Goal: Transaction & Acquisition: Purchase product/service

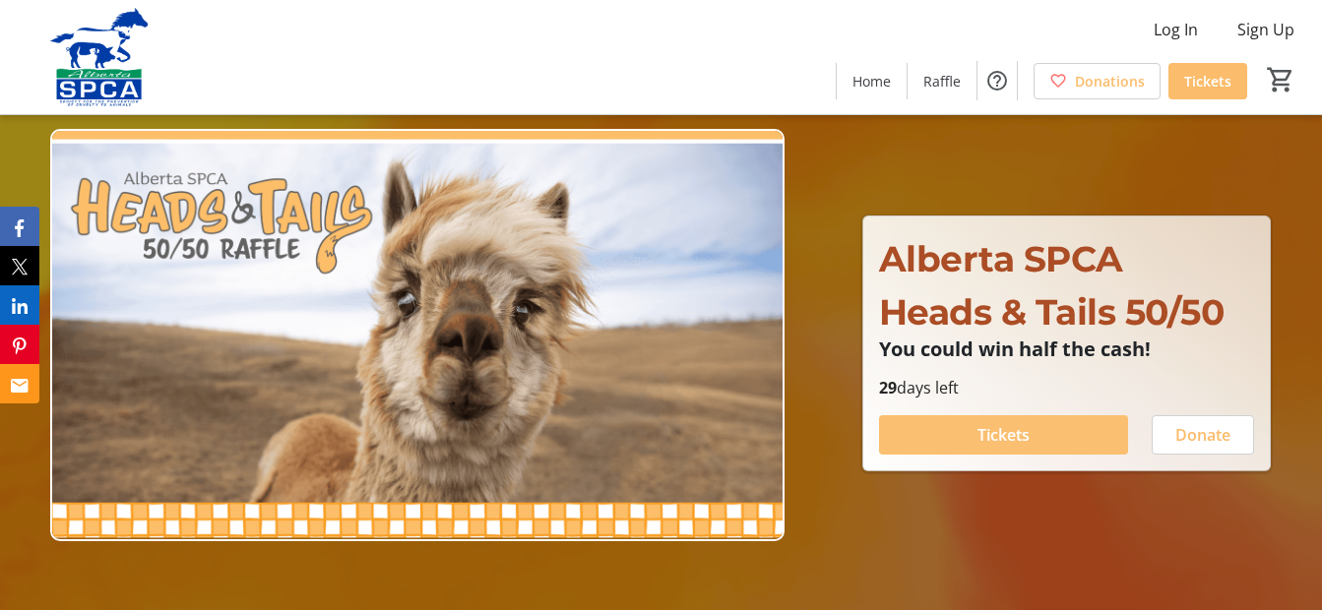
click at [1082, 427] on span at bounding box center [1004, 435] width 250 height 47
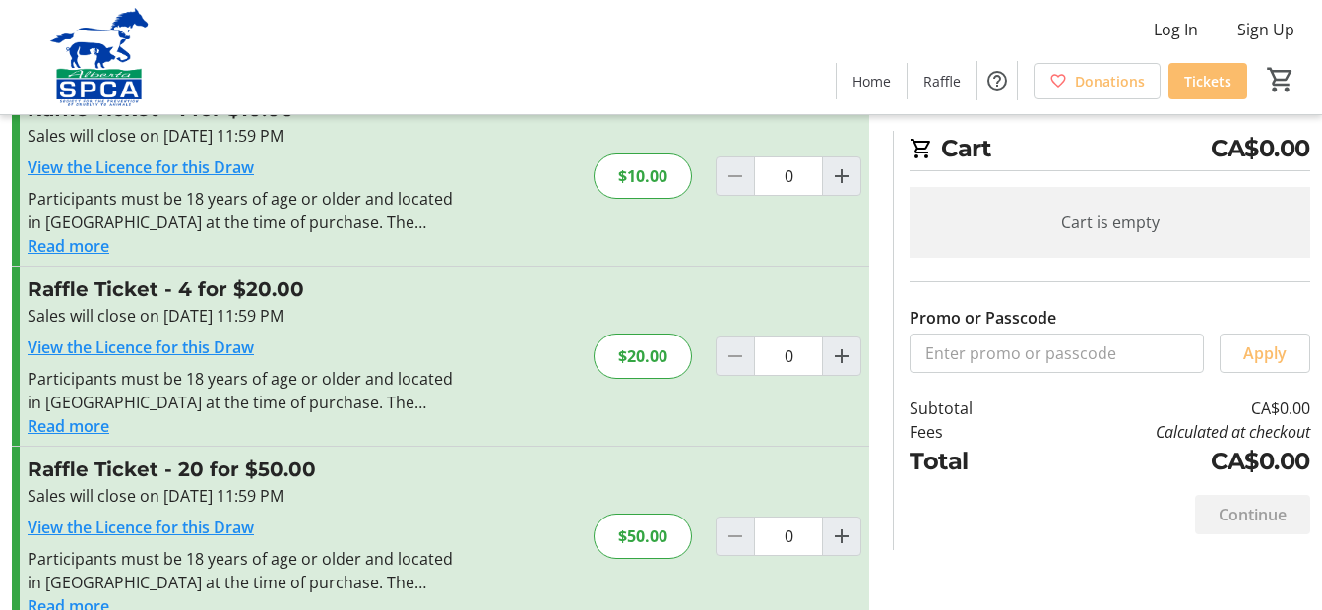
scroll to position [79, 0]
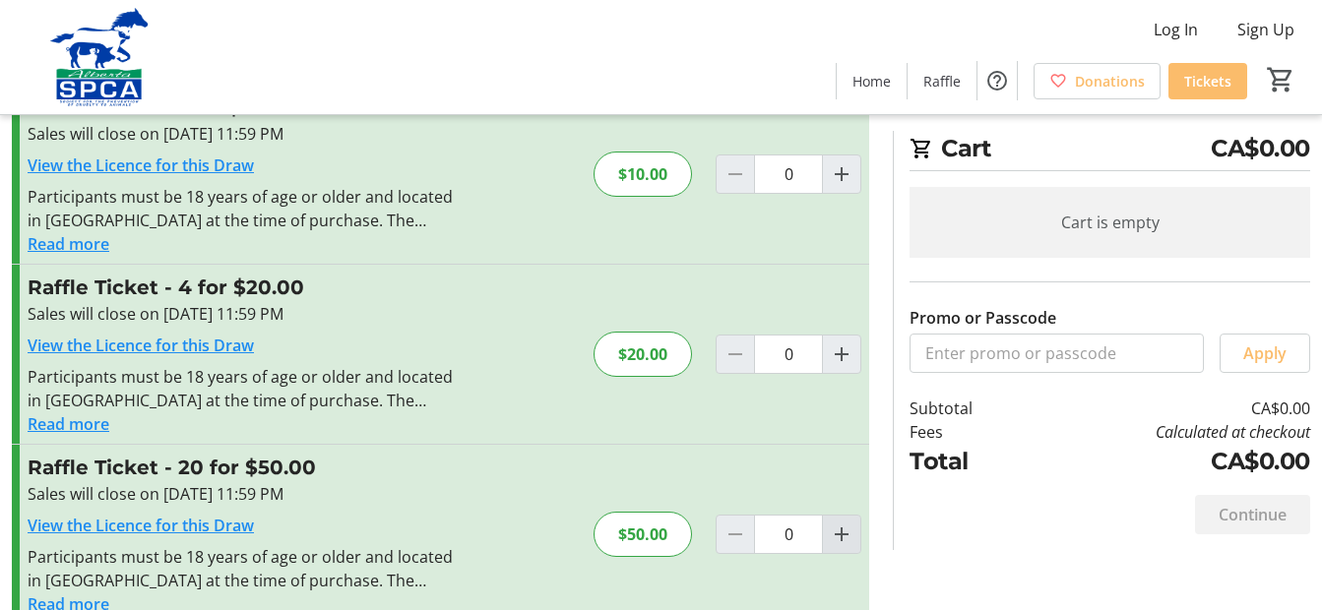
click at [841, 524] on mat-icon "Increment by one" at bounding box center [842, 535] width 24 height 24
type input "1"
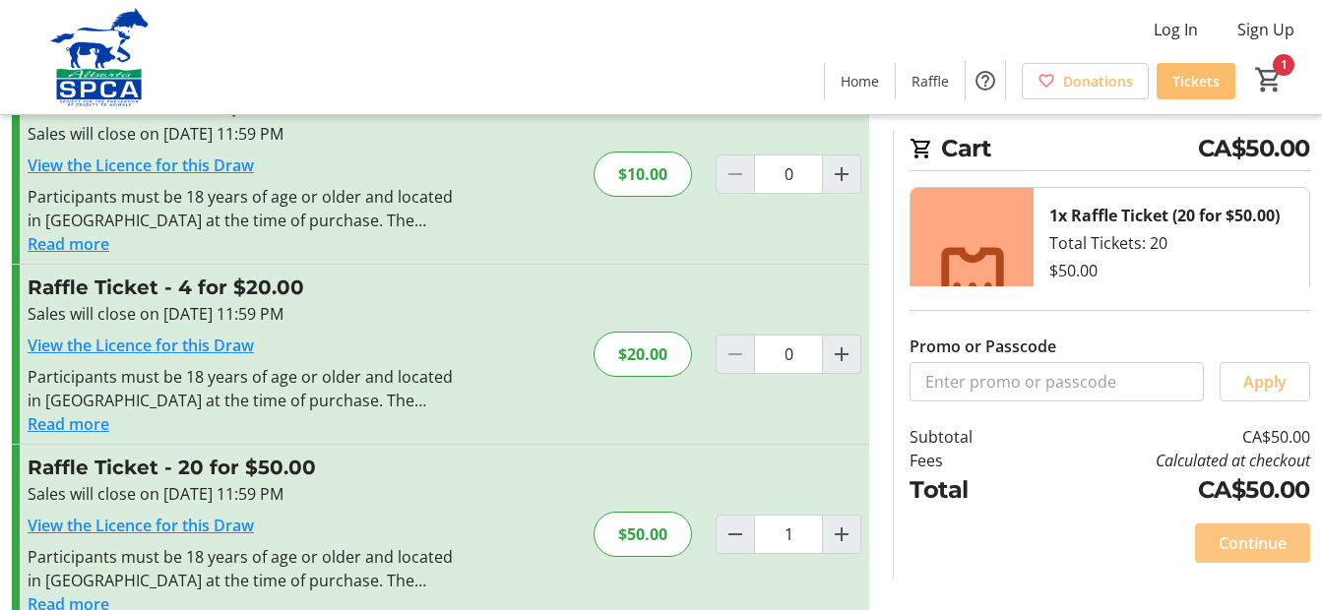
click at [1287, 541] on span at bounding box center [1252, 543] width 115 height 47
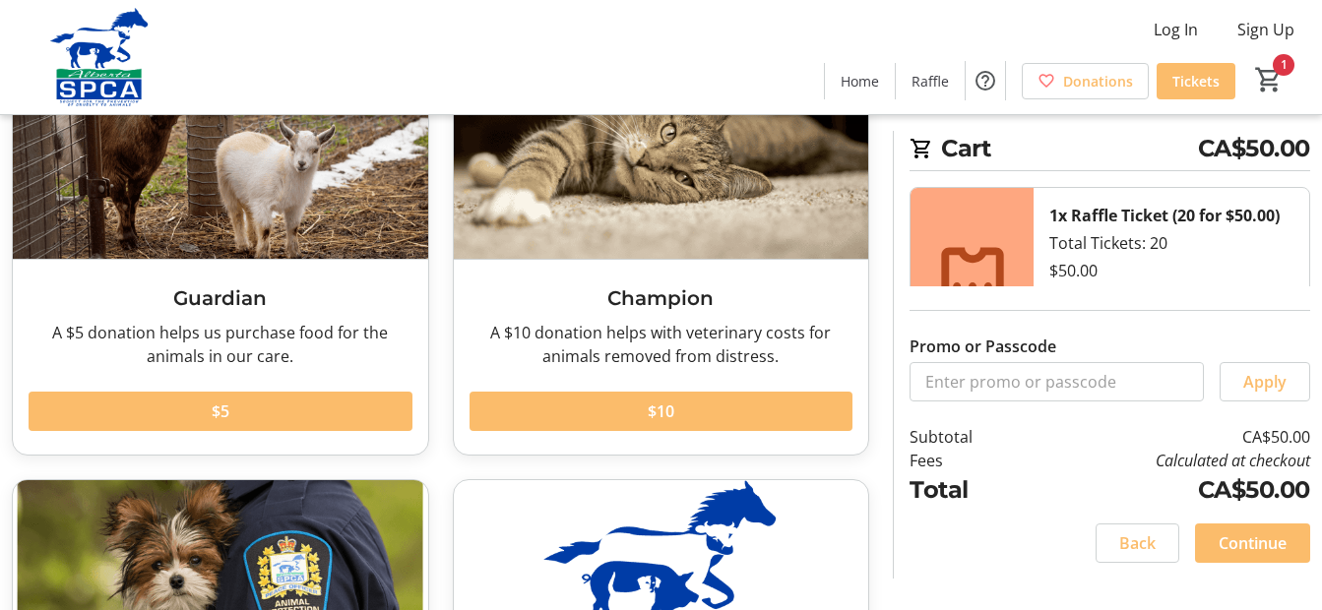
scroll to position [306, 0]
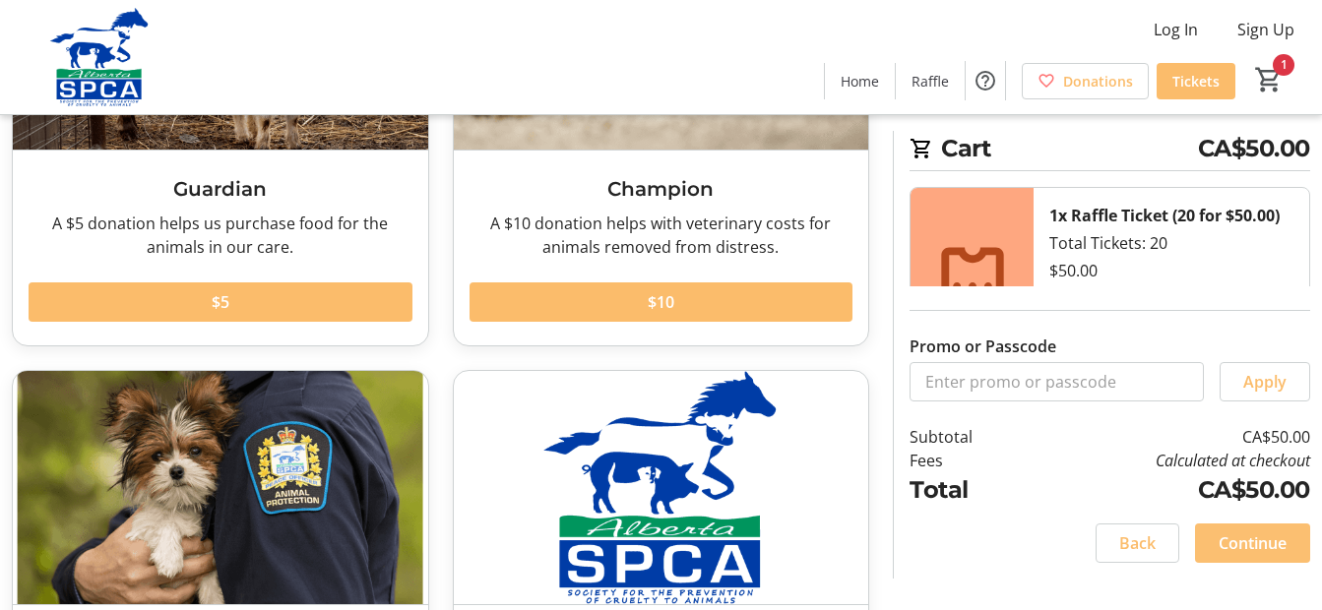
click at [1238, 540] on span "Continue" at bounding box center [1253, 544] width 68 height 24
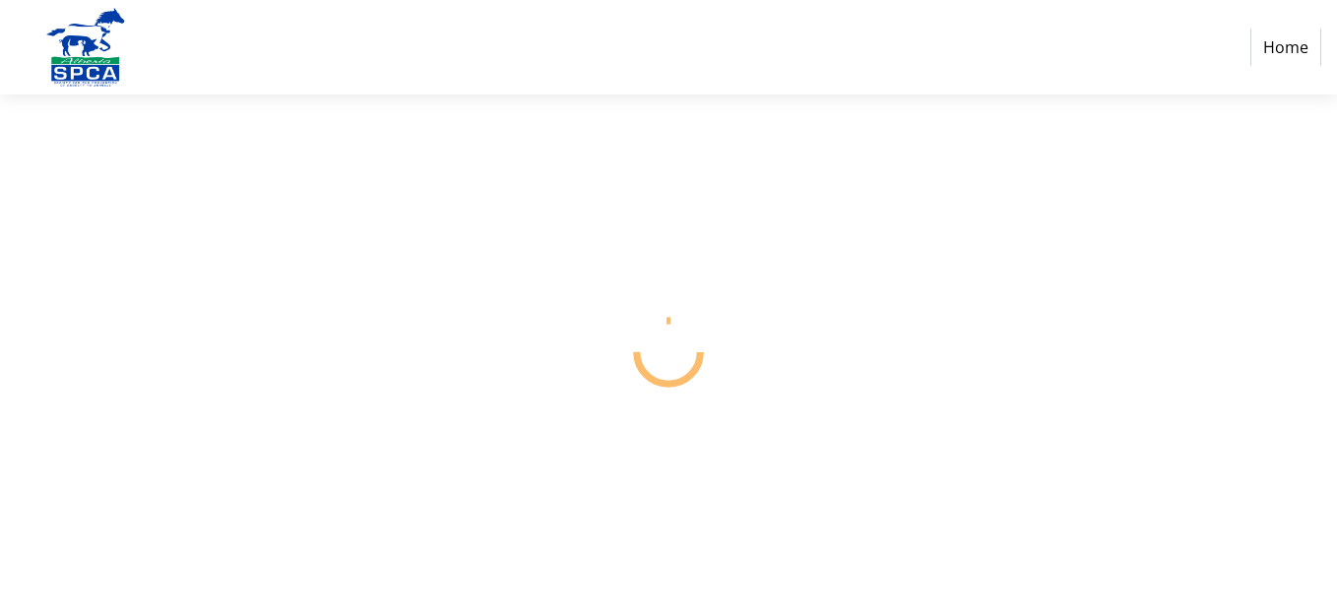
select select "CA"
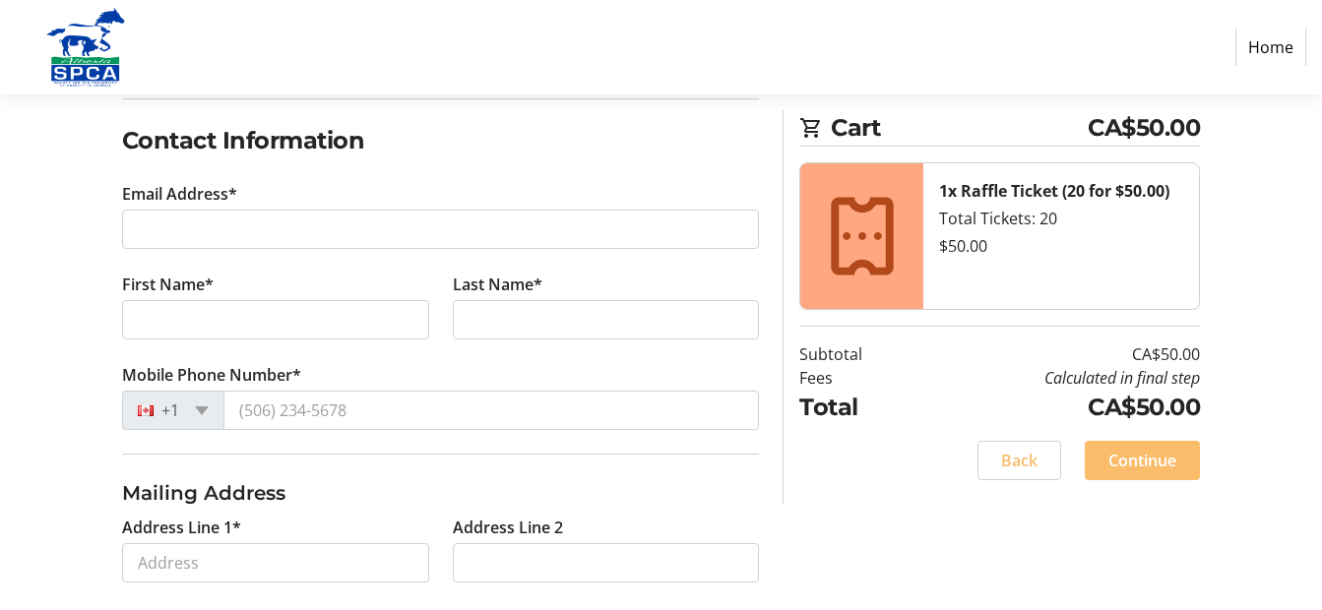
scroll to position [337, 0]
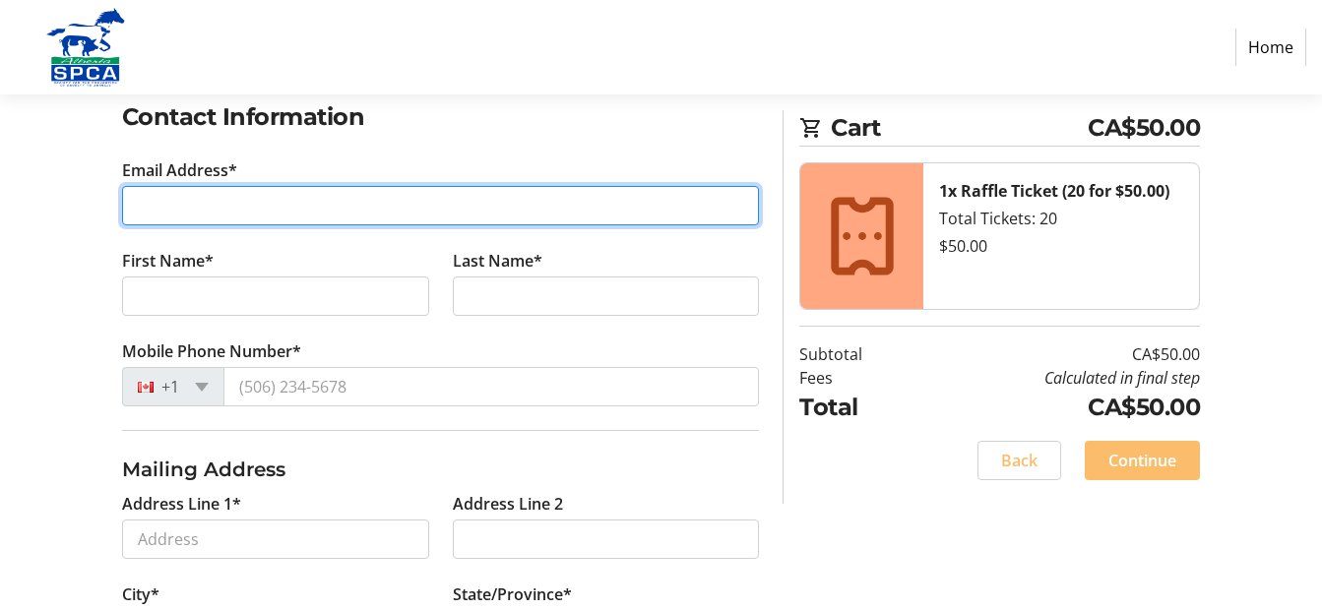
click at [587, 206] on input "Email Address*" at bounding box center [441, 205] width 638 height 39
type input "[EMAIL_ADDRESS][DOMAIN_NAME]"
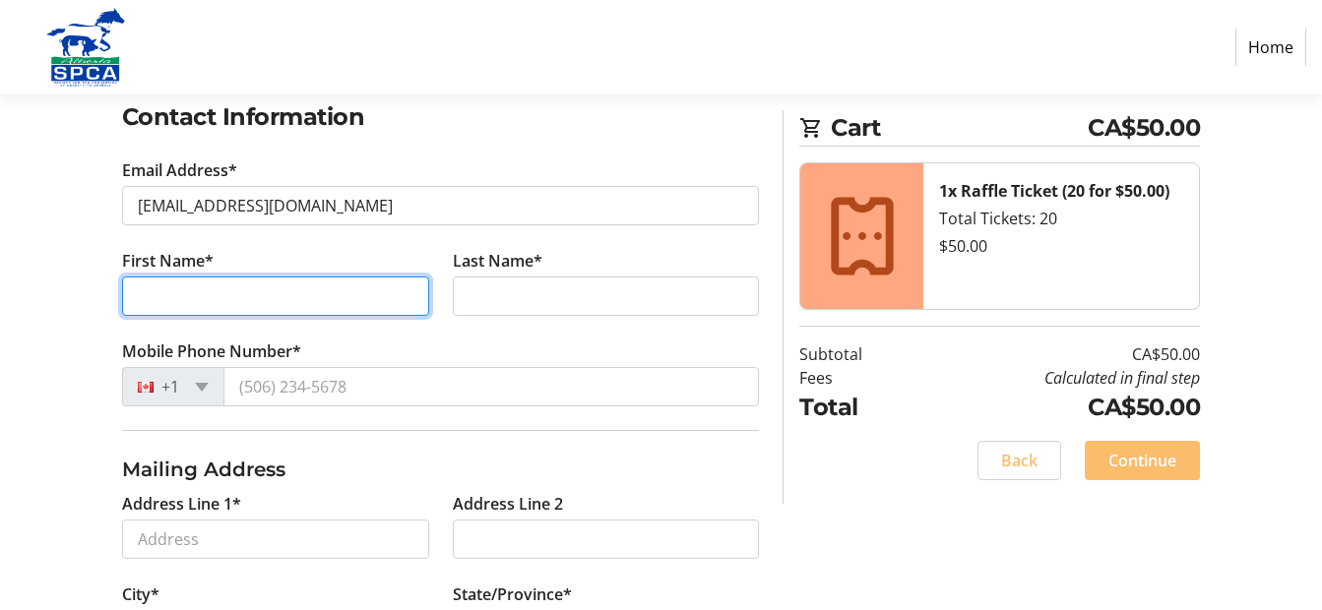
type input "[PERSON_NAME]"
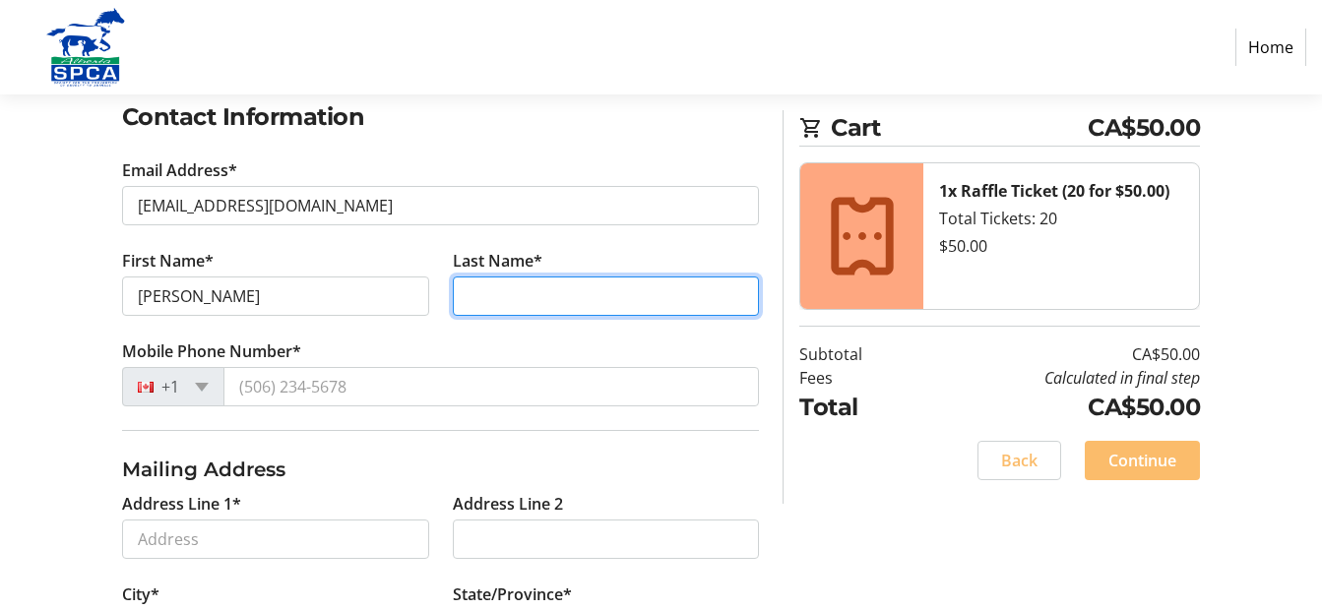
type input "[PERSON_NAME]"
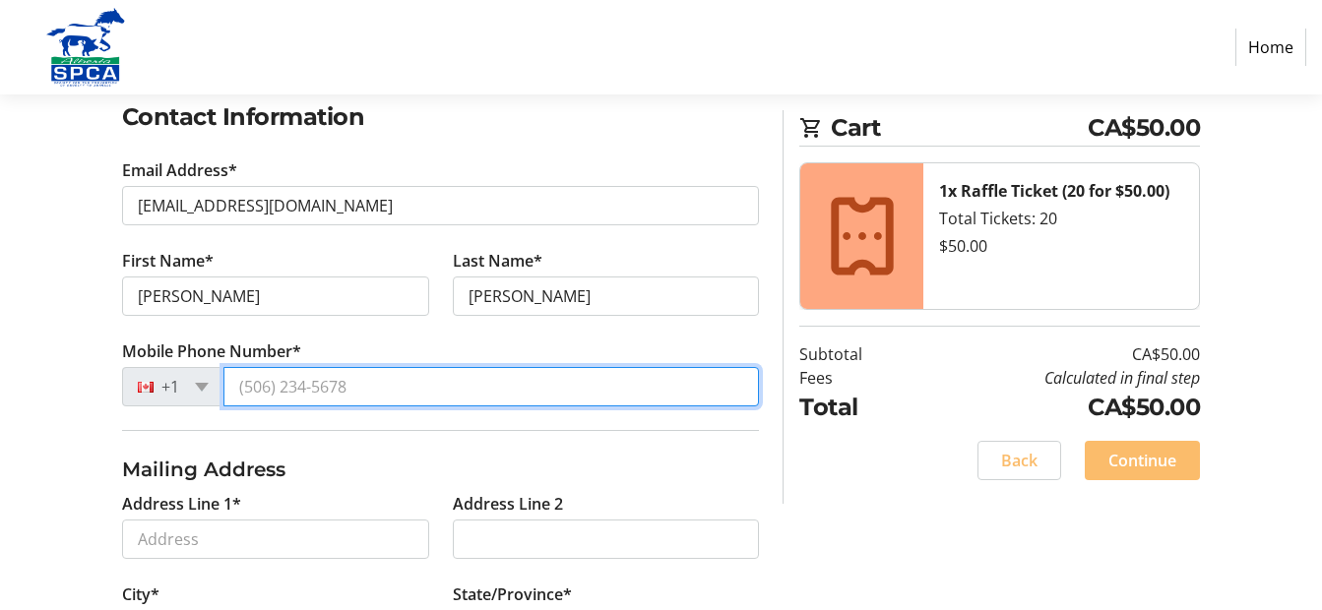
type input "[PHONE_NUMBER]"
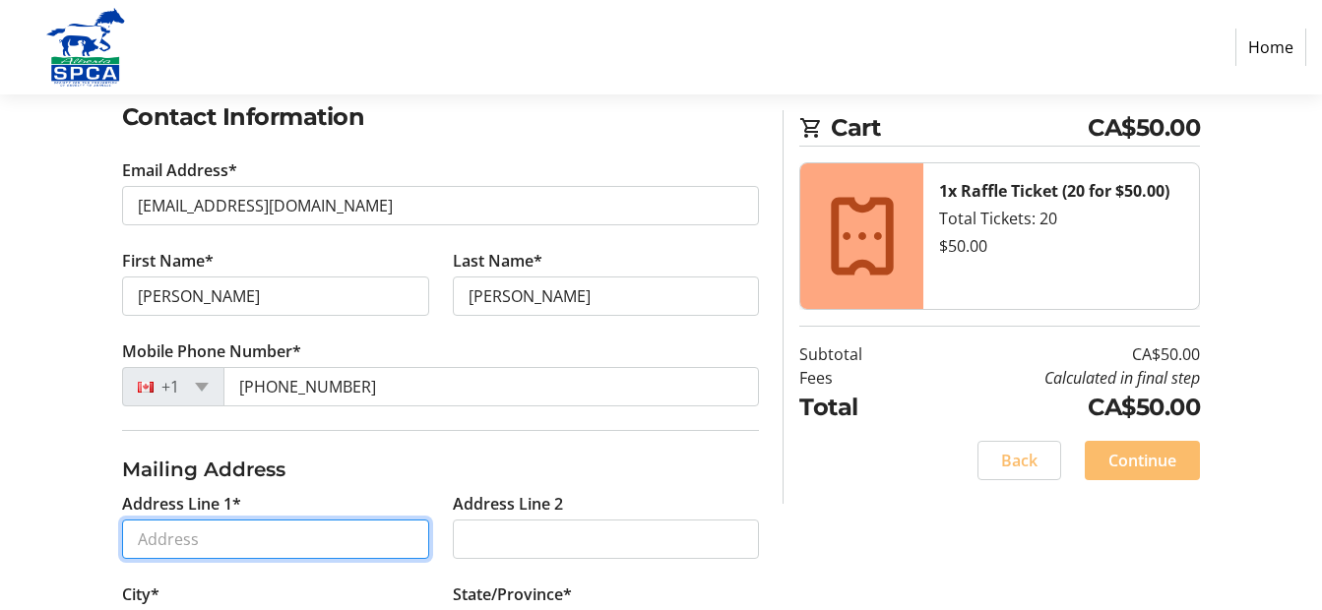
type input "[STREET_ADDRESS]"
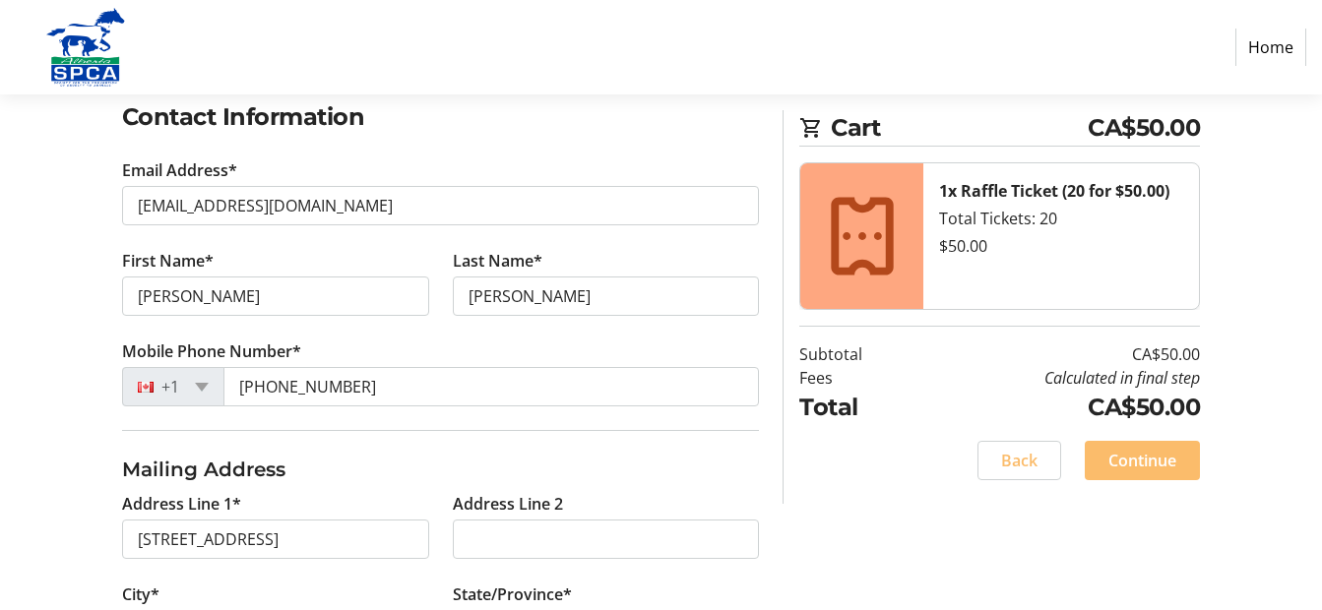
type input "T9E6Z1"
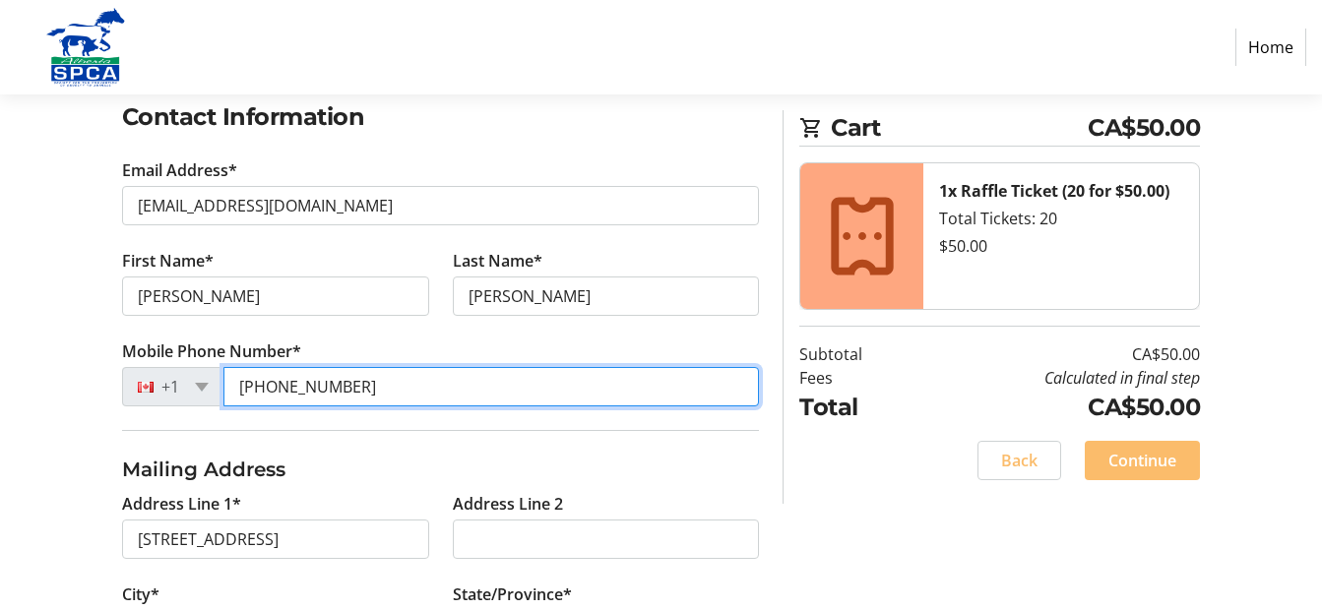
click at [355, 385] on input "[PHONE_NUMBER]" at bounding box center [492, 386] width 537 height 39
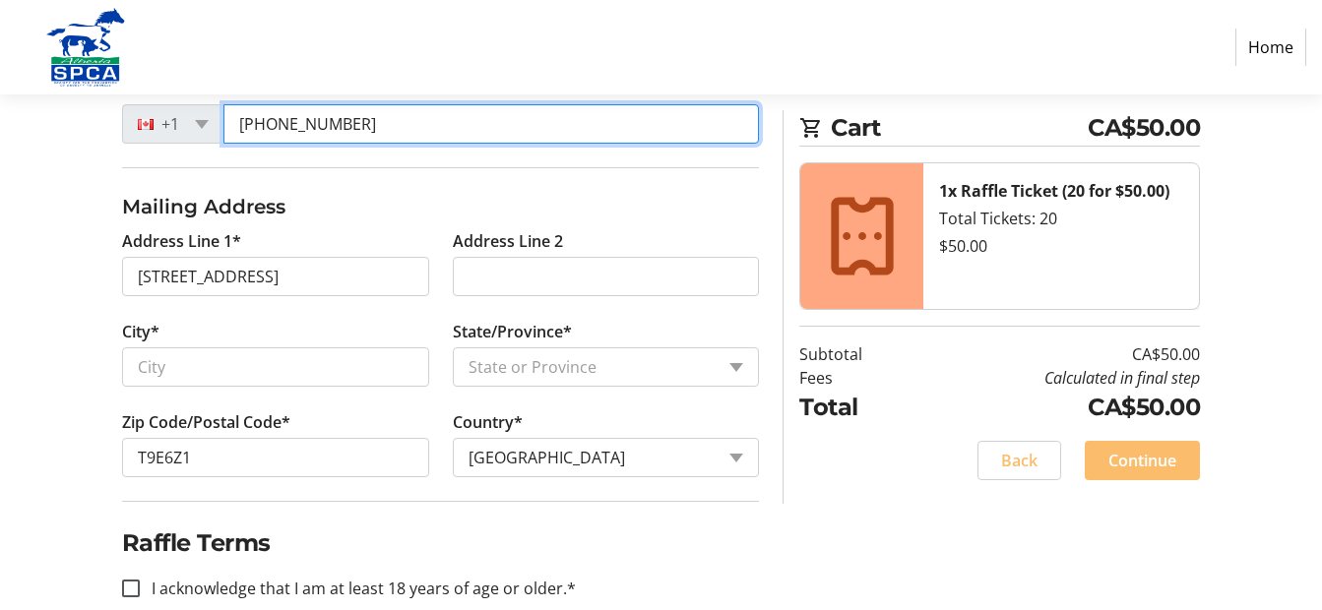
scroll to position [637, 0]
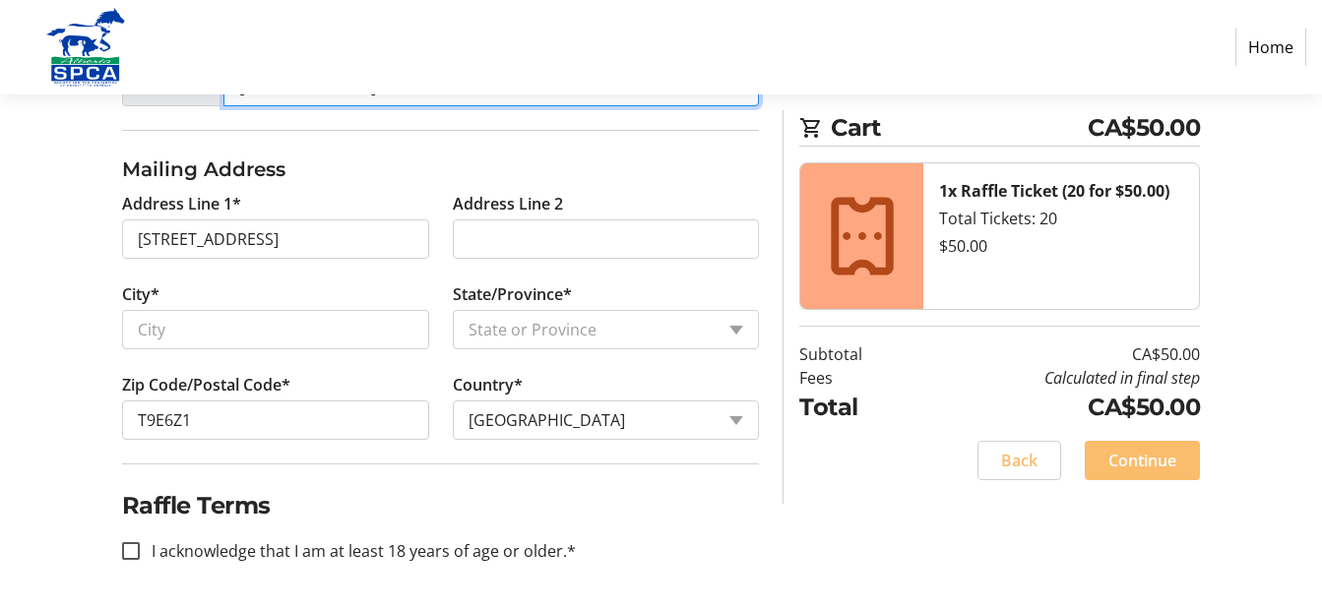
type input "[PHONE_NUMBER]"
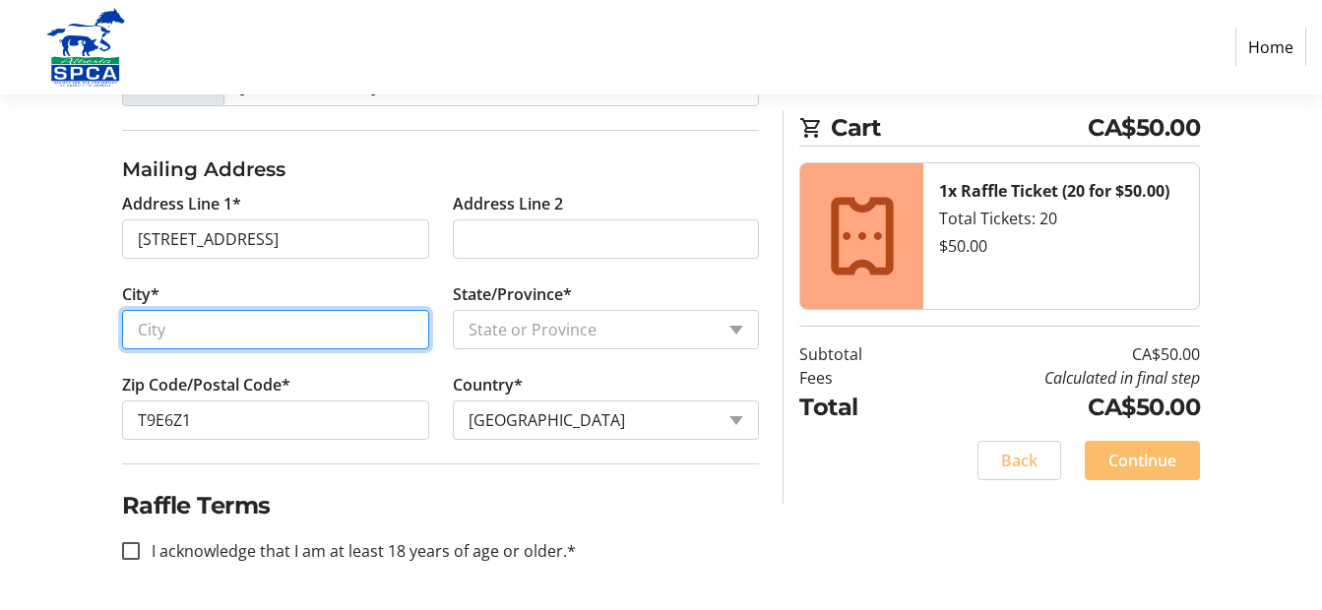
click at [357, 332] on input "City*" at bounding box center [275, 329] width 307 height 39
type input "[GEOGRAPHIC_DATA]"
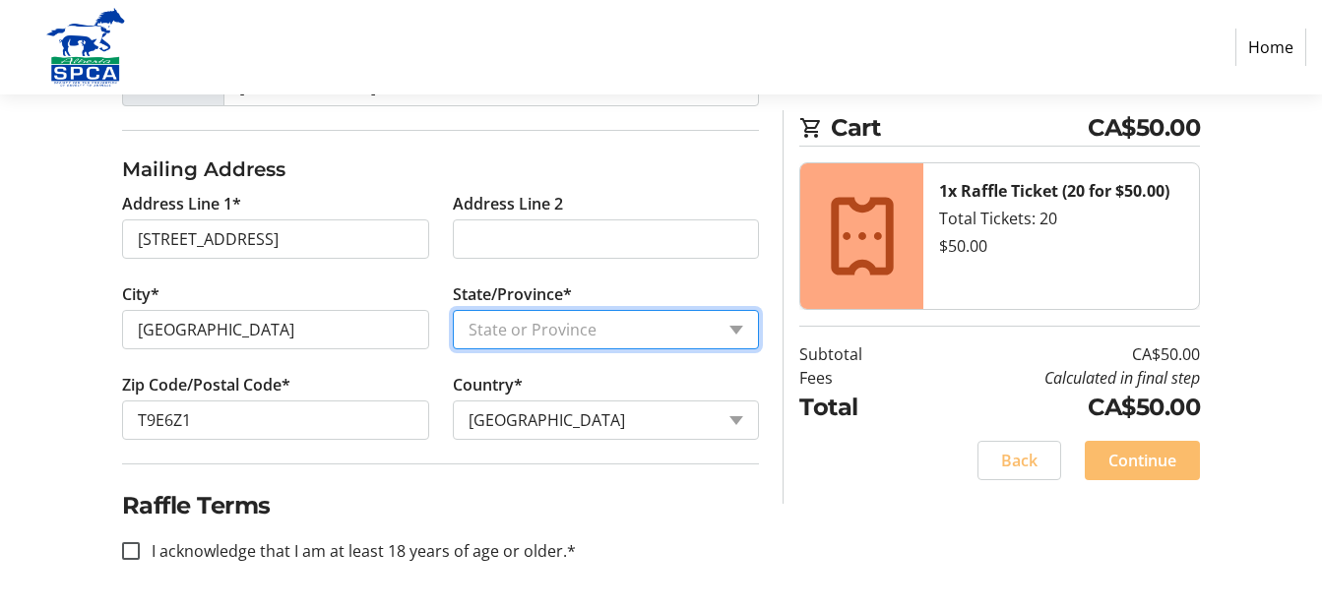
select select "AB"
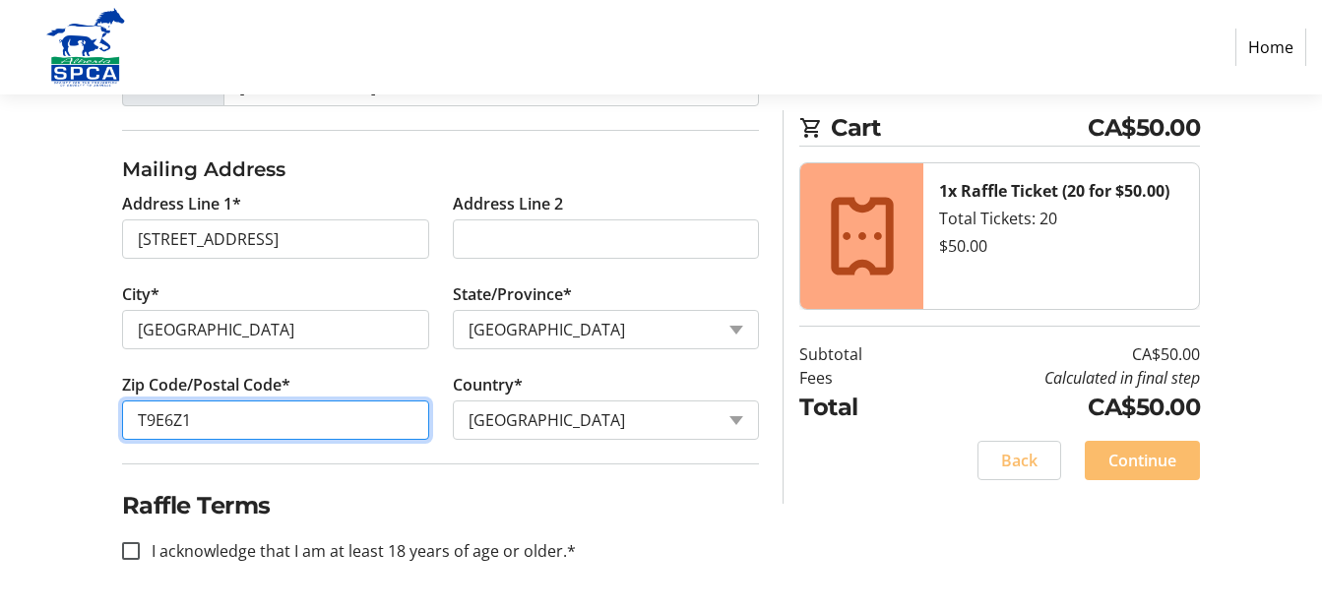
click at [213, 416] on input "T9E6Z1" at bounding box center [275, 420] width 307 height 39
type input "T4X 2M9"
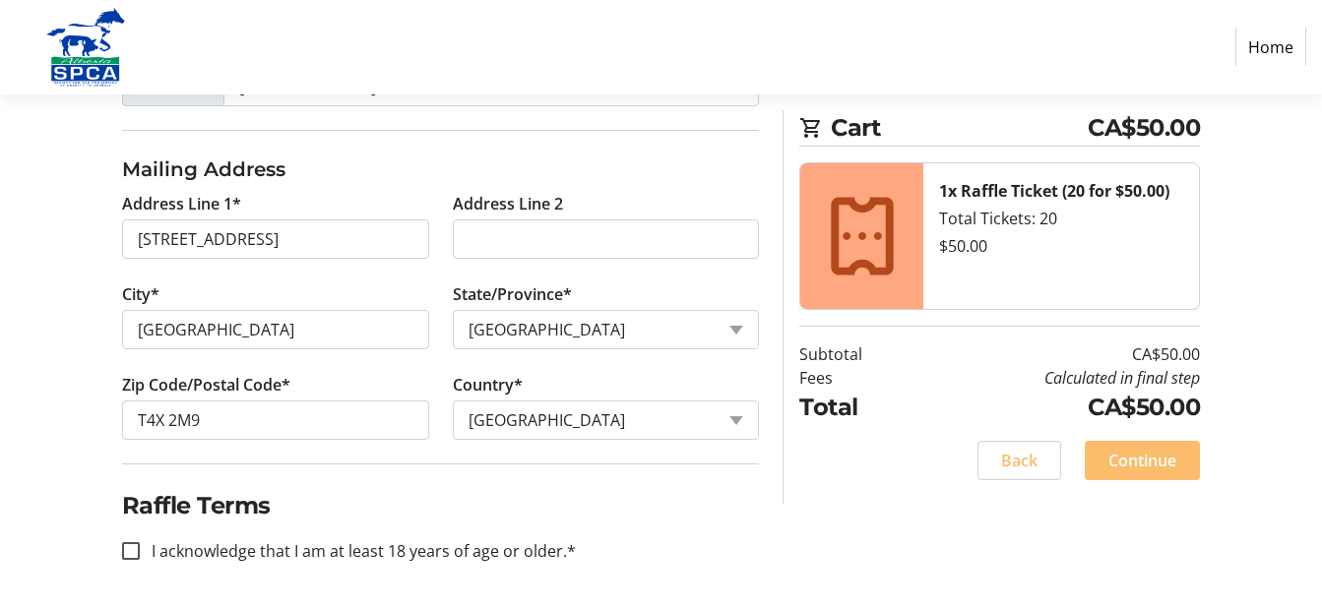
click at [702, 507] on h2 "Raffle Terms" at bounding box center [441, 505] width 638 height 35
click at [127, 549] on input "I acknowledge that I am at least 18 years of age or older.*" at bounding box center [131, 552] width 18 height 18
checkbox input "true"
click at [1140, 461] on span "Continue" at bounding box center [1143, 461] width 68 height 24
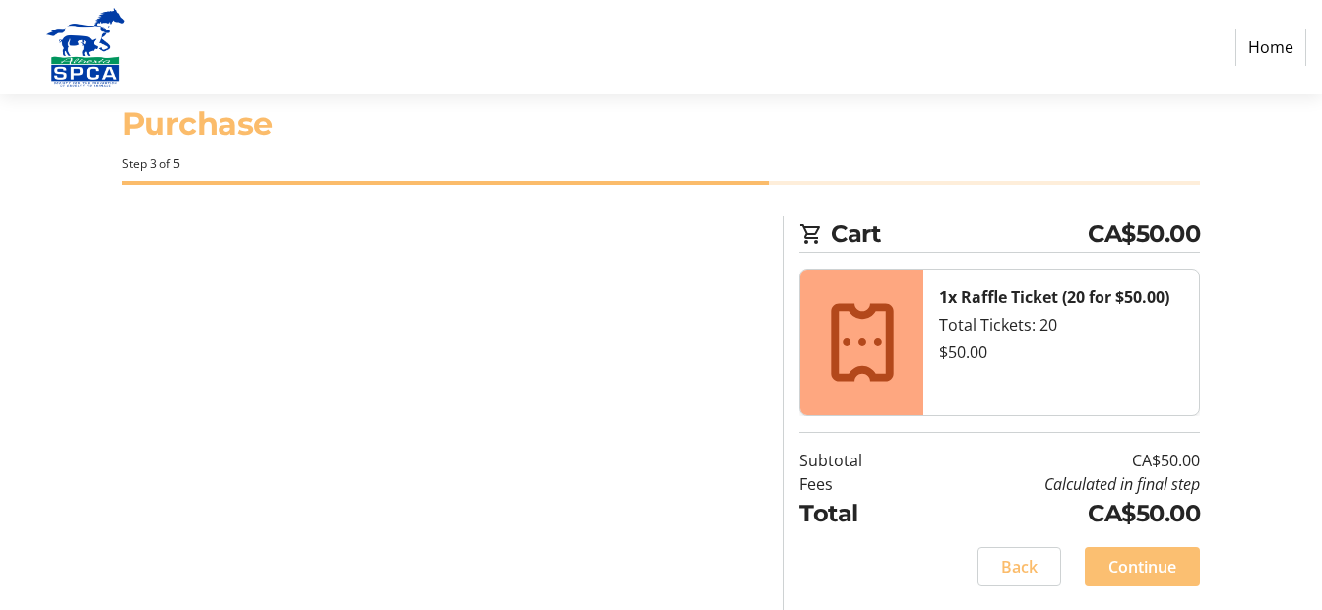
scroll to position [41, 0]
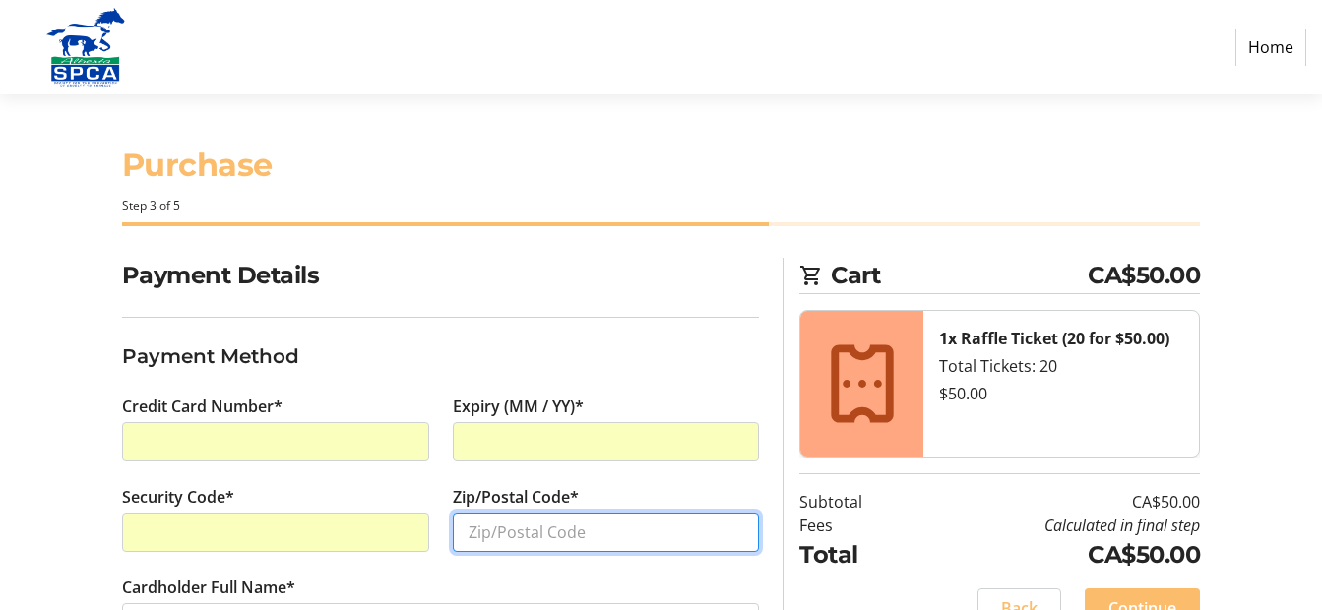
click at [522, 537] on input "Zip/Postal Code*" at bounding box center [606, 532] width 307 height 39
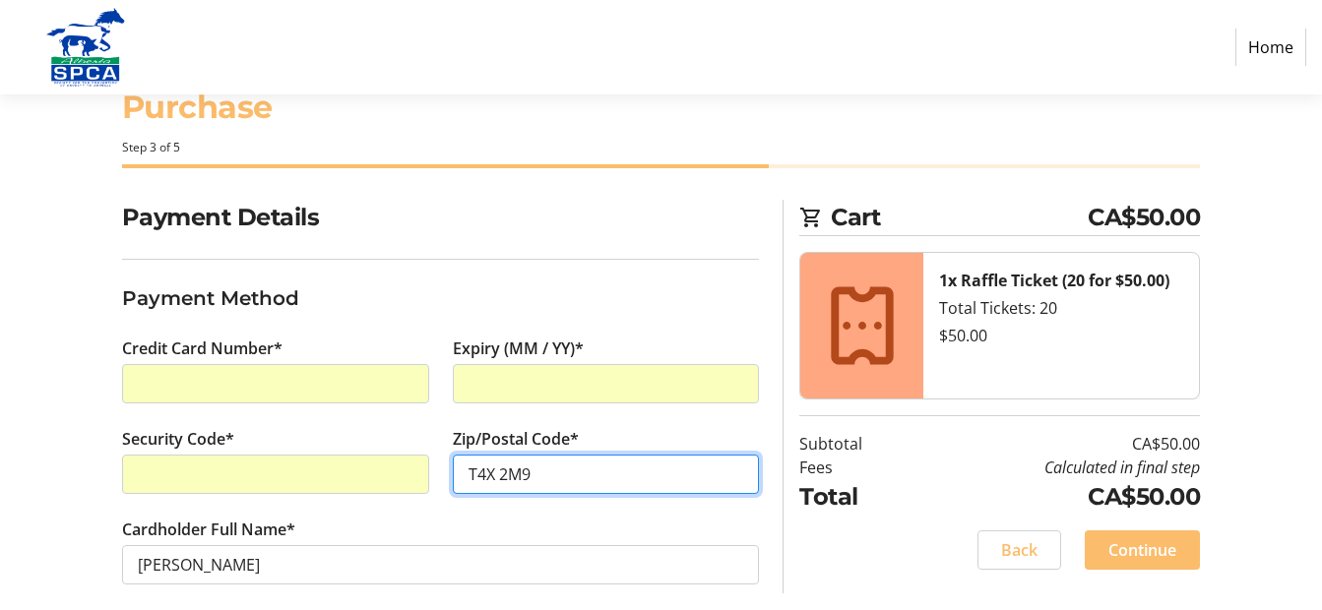
scroll to position [80, 0]
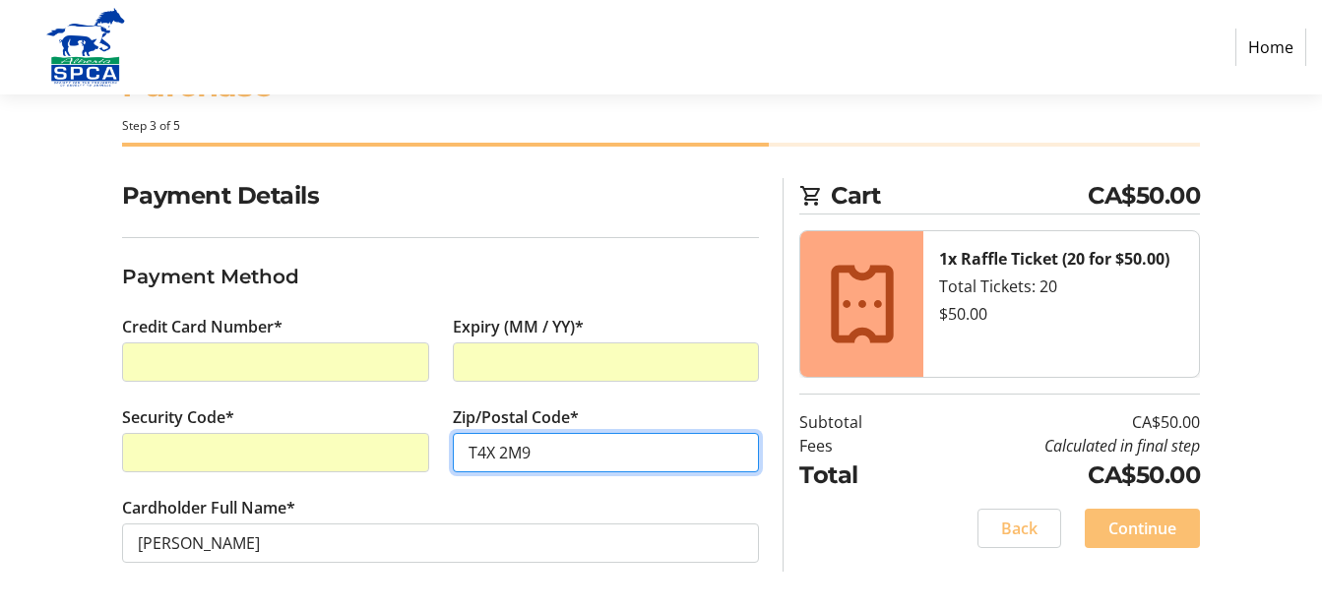
type input "T4X 2M9"
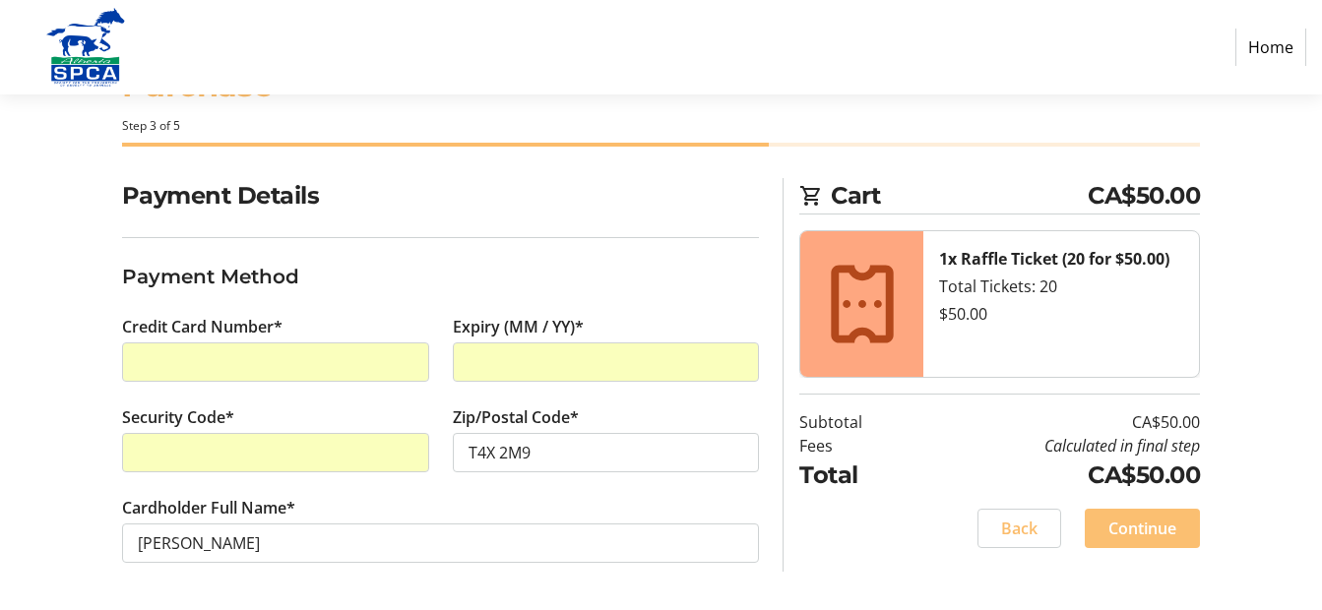
click at [1133, 520] on span "Continue" at bounding box center [1143, 529] width 68 height 24
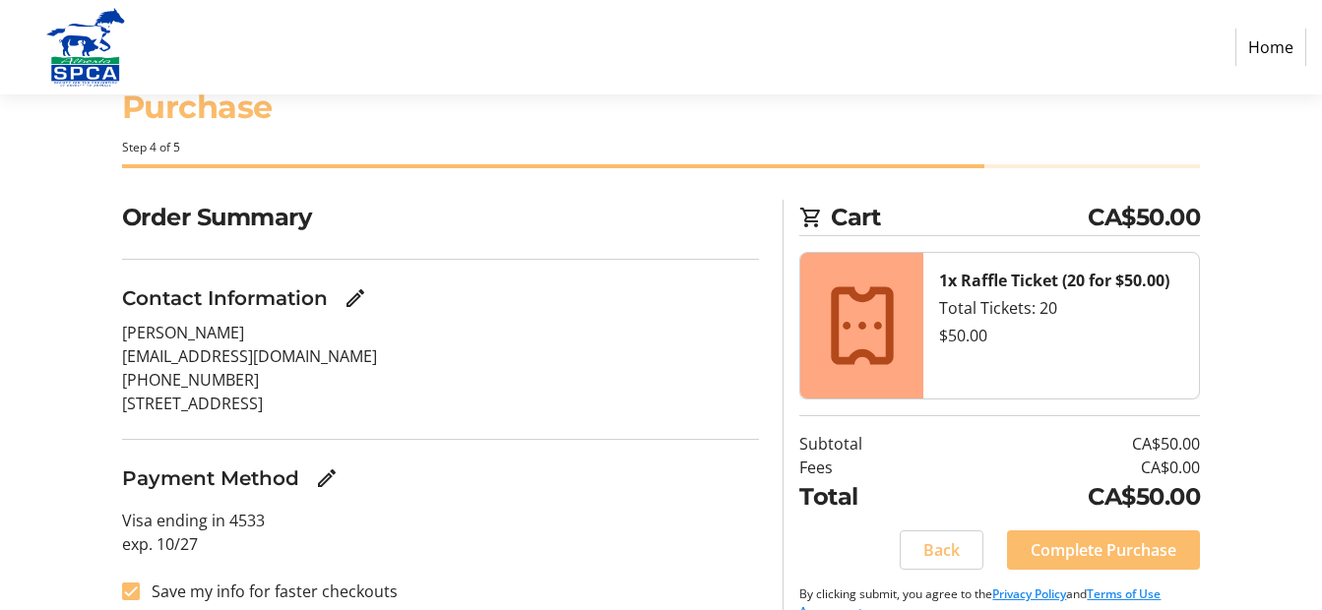
scroll to position [93, 0]
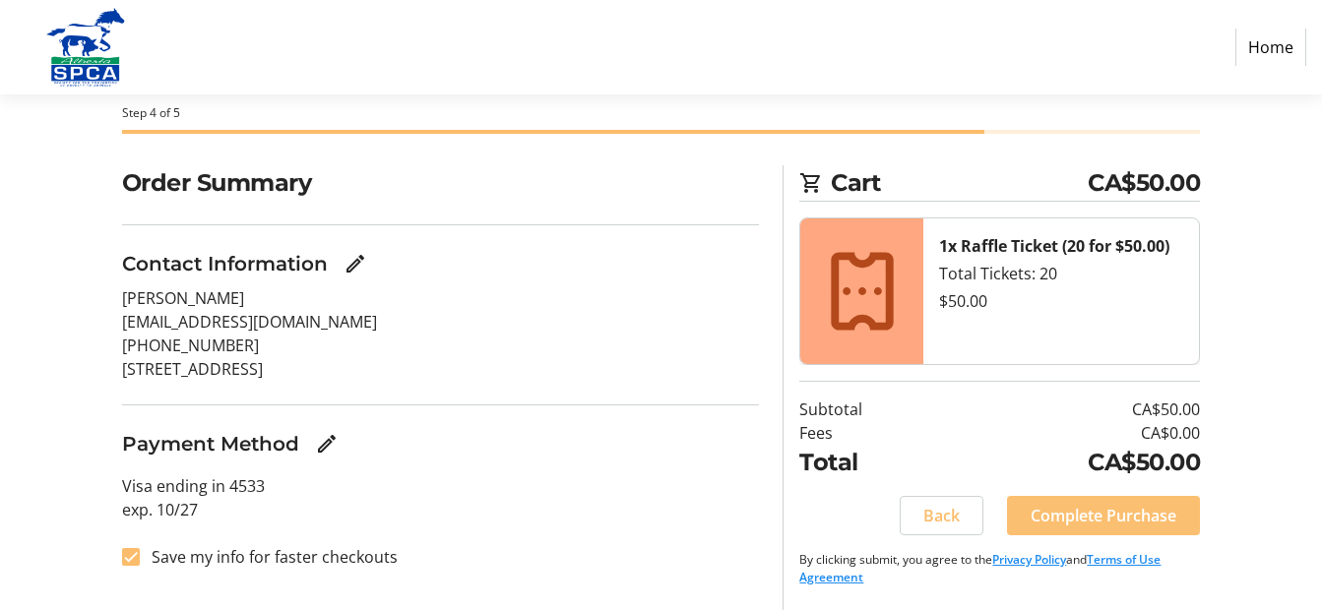
click at [1134, 507] on span "Complete Purchase" at bounding box center [1104, 516] width 146 height 24
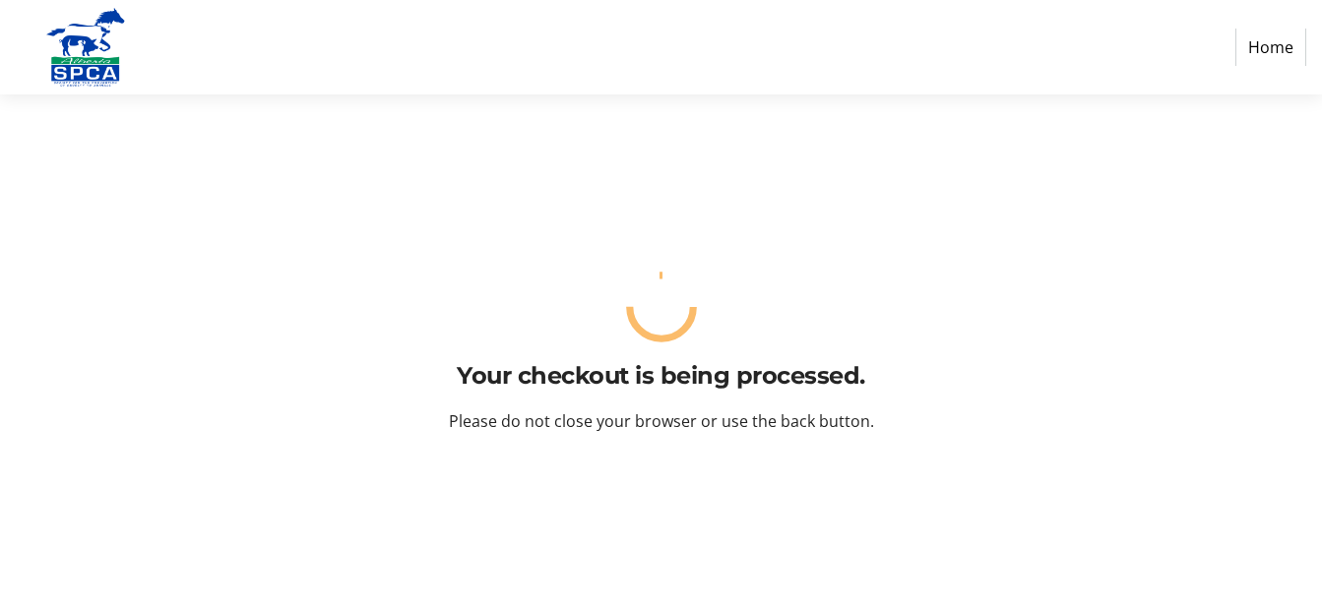
scroll to position [0, 0]
